Goal: Information Seeking & Learning: Learn about a topic

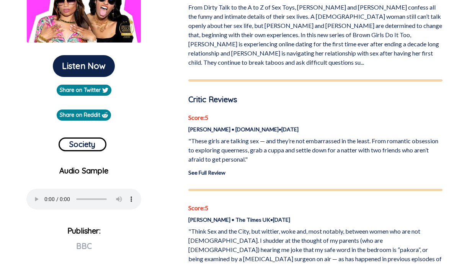
scroll to position [169, 0]
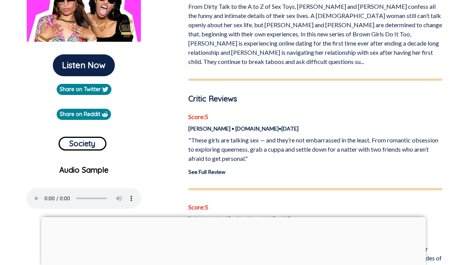
click at [273, 135] on p ""These girls are talking sex — and they’re not embarrassed in the least. From r…" at bounding box center [315, 149] width 254 height 28
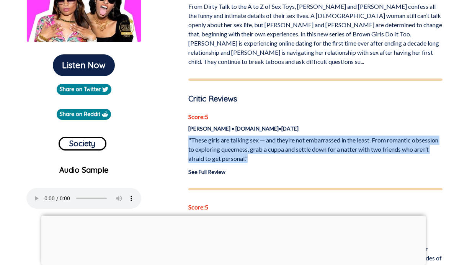
click at [273, 135] on p ""These girls are talking sex — and they’re not embarrassed in the least. From r…" at bounding box center [315, 149] width 254 height 28
click at [275, 143] on p ""These girls are talking sex — and they’re not embarrassed in the least. From r…" at bounding box center [315, 149] width 254 height 28
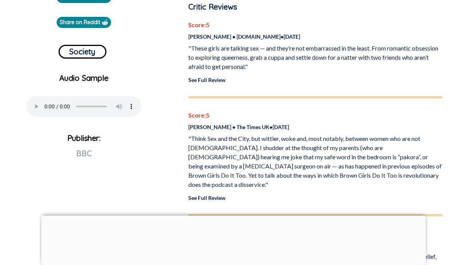
scroll to position [276, 0]
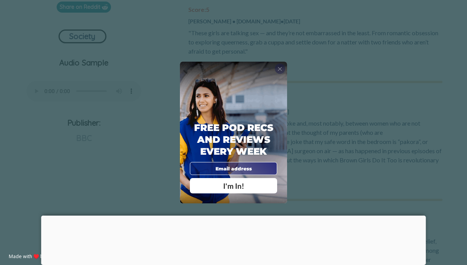
click at [278, 68] on span "X" at bounding box center [279, 68] width 5 height 7
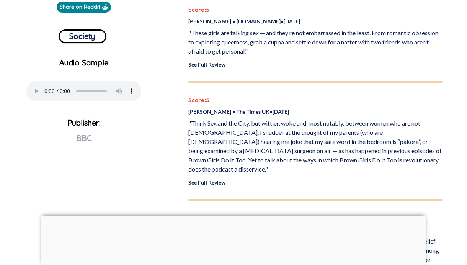
click at [272, 152] on p ""Think Sex and the City, but wittier, woke and, most notably, between women who…" at bounding box center [315, 146] width 254 height 55
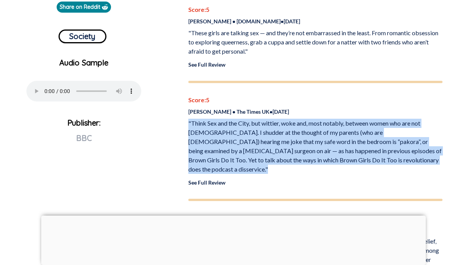
click at [297, 142] on p ""Think Sex and the City, but wittier, woke and, most notably, between women who…" at bounding box center [315, 146] width 254 height 55
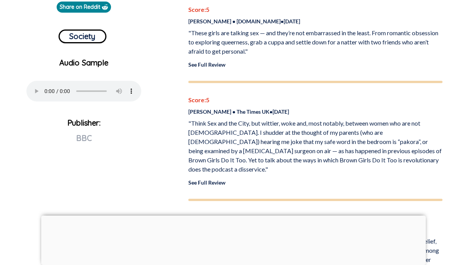
click at [336, 136] on p ""Think Sex and the City, but wittier, woke and, most notably, between women who…" at bounding box center [315, 146] width 254 height 55
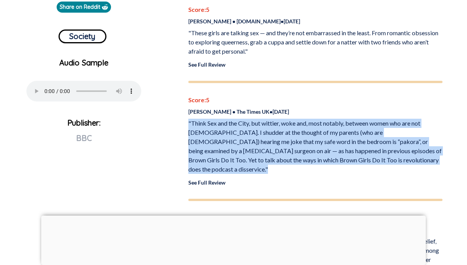
click at [336, 143] on p ""Think Sex and the City, but wittier, woke and, most notably, between women who…" at bounding box center [315, 146] width 254 height 55
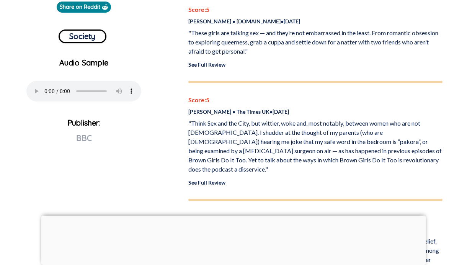
click at [292, 150] on p ""Think Sex and the City, but wittier, woke and, most notably, between women who…" at bounding box center [315, 146] width 254 height 55
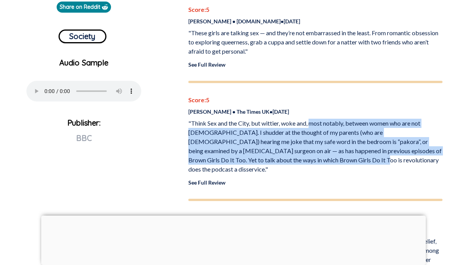
drag, startPoint x: 292, startPoint y: 150, endPoint x: 312, endPoint y: 115, distance: 40.2
click at [312, 119] on p ""Think Sex and the City, but wittier, woke and, most notably, between women who…" at bounding box center [315, 146] width 254 height 55
drag, startPoint x: 312, startPoint y: 115, endPoint x: 294, endPoint y: 149, distance: 38.3
click at [294, 149] on p ""Think Sex and the City, but wittier, woke and, most notably, between women who…" at bounding box center [315, 146] width 254 height 55
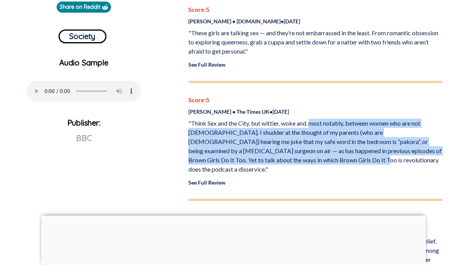
scroll to position [363, 0]
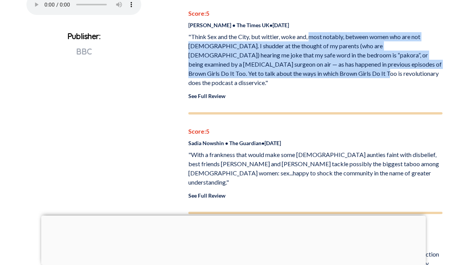
click at [314, 150] on p ""With a frankness that would make some [DEMOGRAPHIC_DATA] aunties faint with di…" at bounding box center [315, 168] width 254 height 37
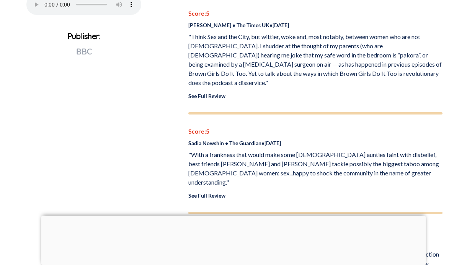
click at [314, 150] on p ""With a frankness that would make some [DEMOGRAPHIC_DATA] aunties faint with di…" at bounding box center [315, 168] width 254 height 37
click at [308, 155] on p ""With a frankness that would make some [DEMOGRAPHIC_DATA] aunties faint with di…" at bounding box center [315, 168] width 254 height 37
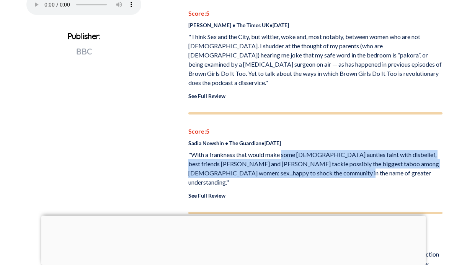
drag, startPoint x: 308, startPoint y: 155, endPoint x: 290, endPoint y: 136, distance: 25.7
click at [290, 150] on p ""With a frankness that would make some [DEMOGRAPHIC_DATA] aunties faint with di…" at bounding box center [315, 168] width 254 height 37
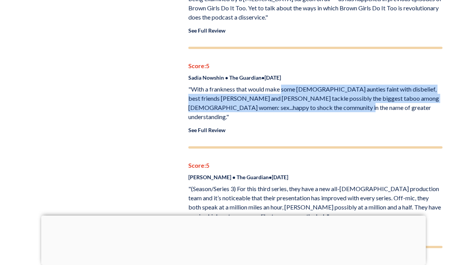
scroll to position [458, 0]
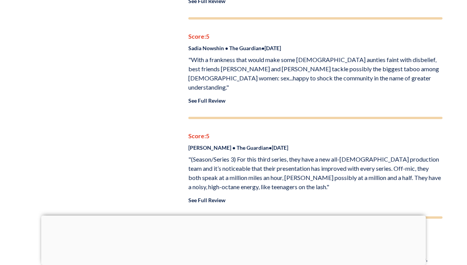
click at [308, 155] on p ""(Season/Series 3) For this third series, they have a new all-[DEMOGRAPHIC_DATA…" at bounding box center [315, 173] width 254 height 37
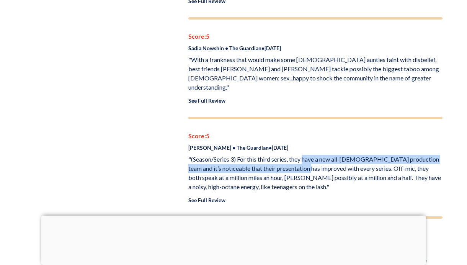
drag, startPoint x: 308, startPoint y: 132, endPoint x: 300, endPoint y: 144, distance: 14.3
click at [300, 155] on p ""(Season/Series 3) For this third series, they have a new all-[DEMOGRAPHIC_DATA…" at bounding box center [315, 173] width 254 height 37
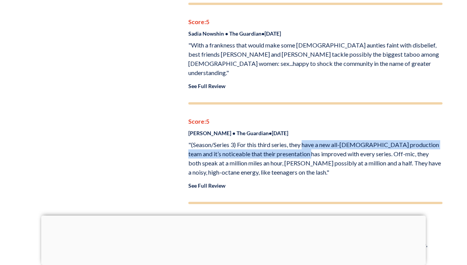
scroll to position [472, 0]
click at [317, 140] on p ""(Season/Series 3) For this third series, they have a new all-[DEMOGRAPHIC_DATA…" at bounding box center [315, 158] width 254 height 37
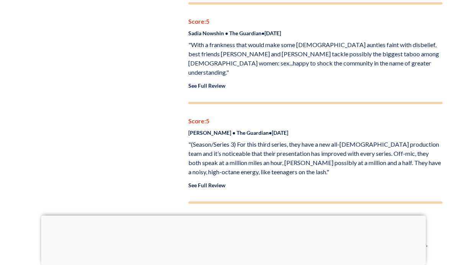
click at [317, 140] on p ""(Season/Series 3) For this third series, they have a new all-[DEMOGRAPHIC_DATA…" at bounding box center [315, 158] width 254 height 37
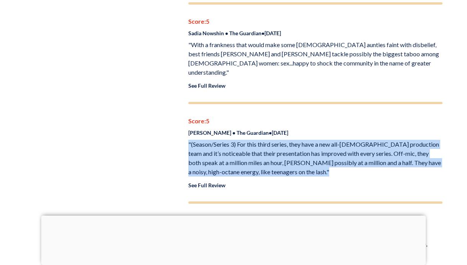
click at [318, 140] on p ""(Season/Series 3) For this third series, they have a new all-[DEMOGRAPHIC_DATA…" at bounding box center [315, 158] width 254 height 37
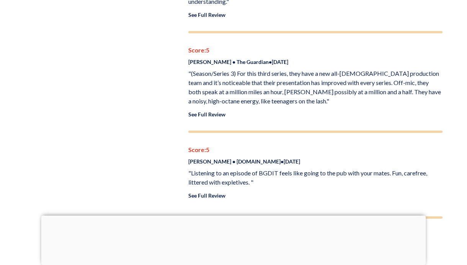
scroll to position [549, 0]
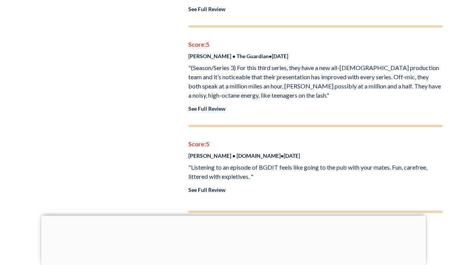
click at [277, 163] on p ""Listening to an episode of BGDIT feels like going to the pub with your mates. …" at bounding box center [315, 172] width 254 height 18
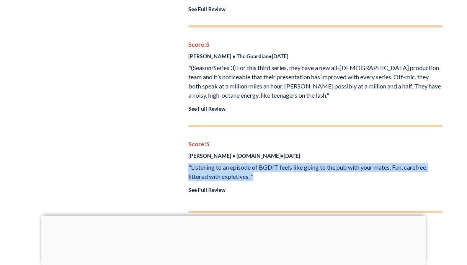
click at [280, 156] on div "Score: 5 [PERSON_NAME][DOMAIN_NAME] • [DATE] "Listening to an episode of BGDIT …" at bounding box center [315, 166] width 254 height 54
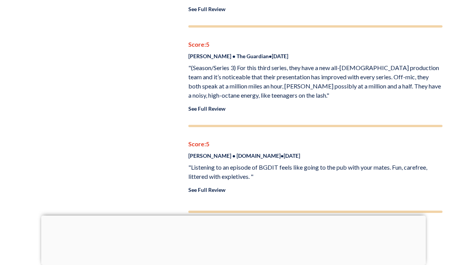
scroll to position [581, 0]
